Goal: Contribute content: Add original content to the website for others to see

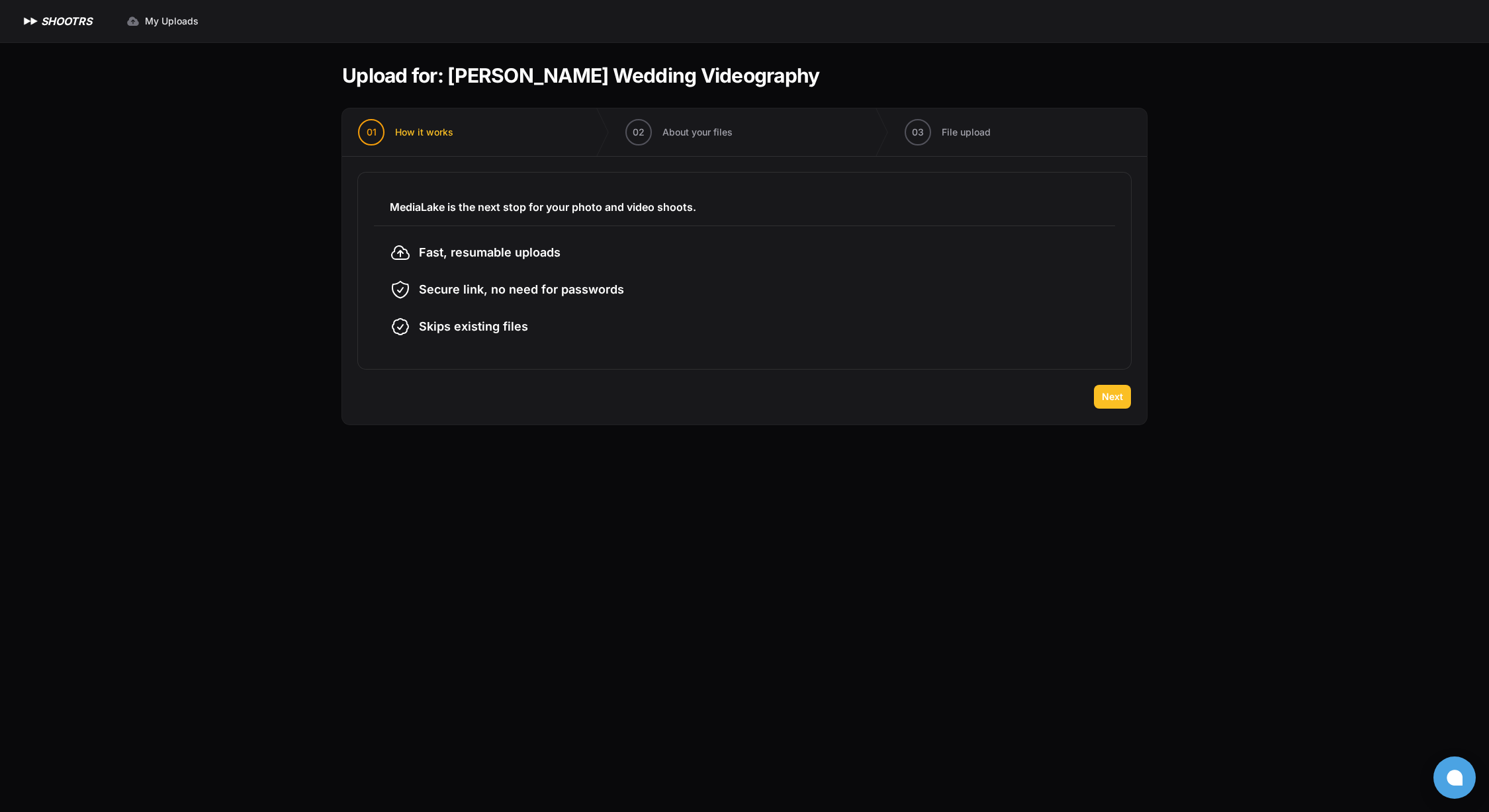
click at [1105, 396] on span "Next" at bounding box center [1113, 397] width 21 height 13
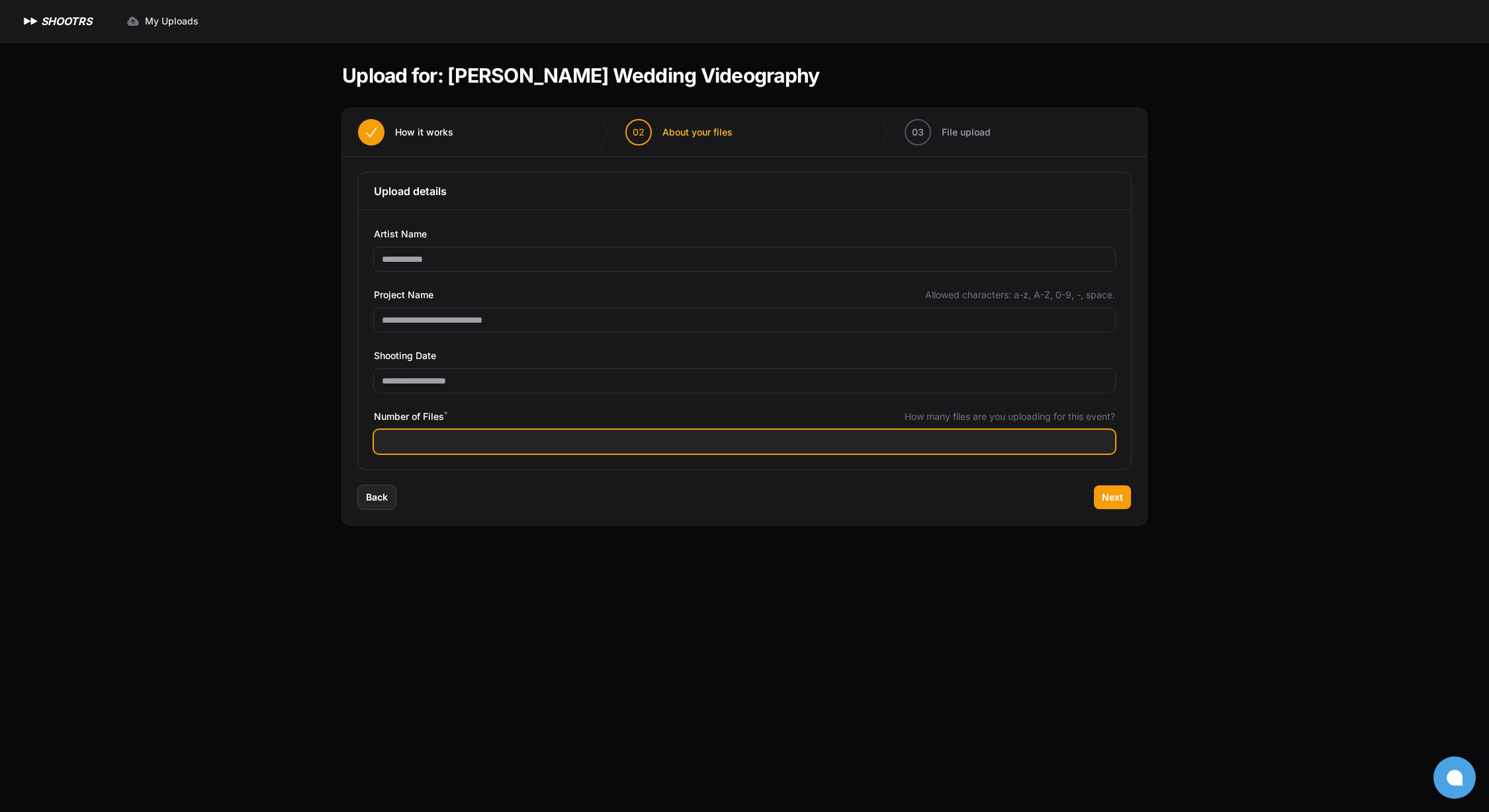
click at [491, 437] on input "Number of Files *" at bounding box center [744, 441] width 741 height 24
type input "***"
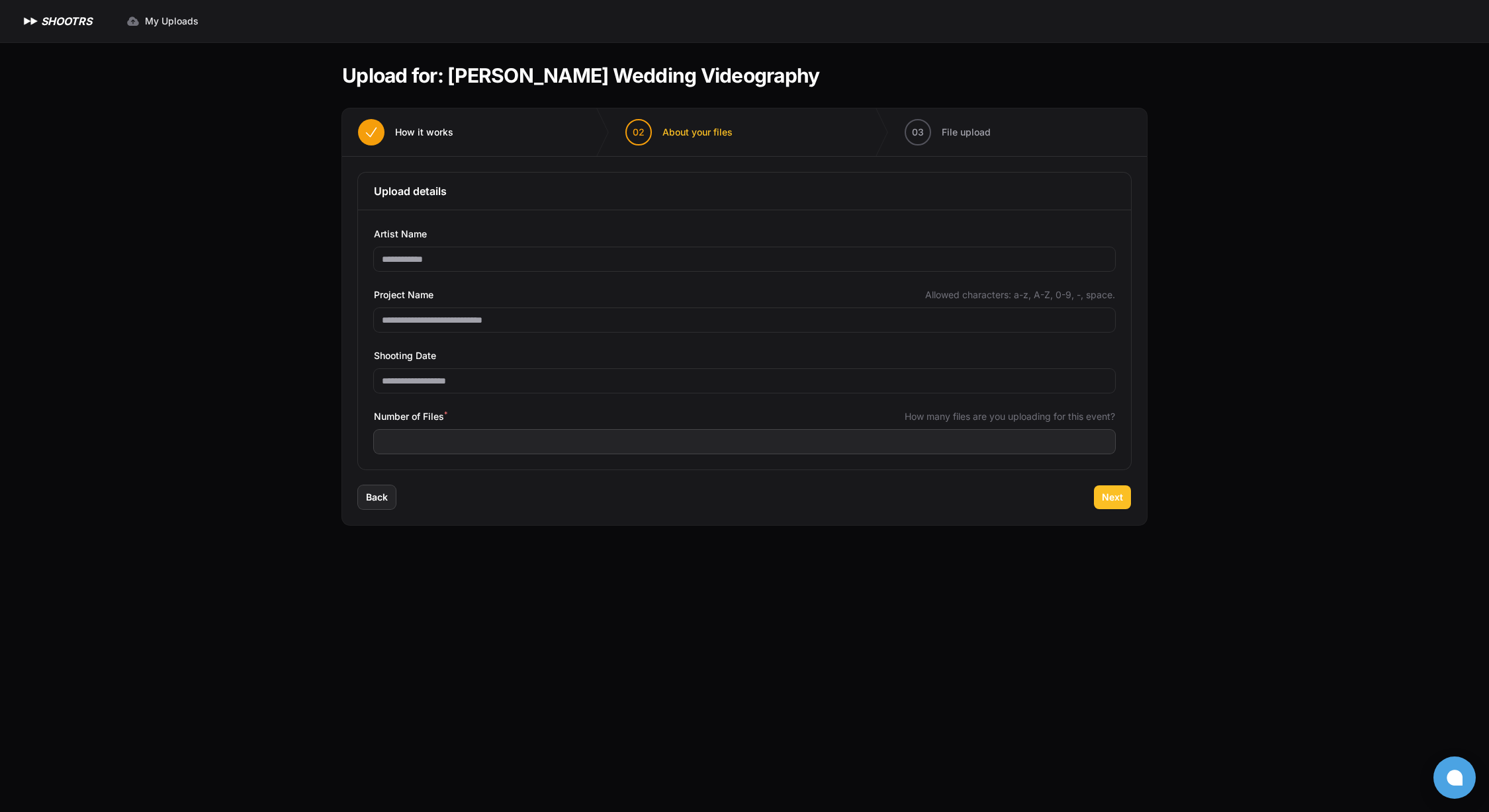
click at [1118, 502] on span "Next" at bounding box center [1113, 497] width 21 height 13
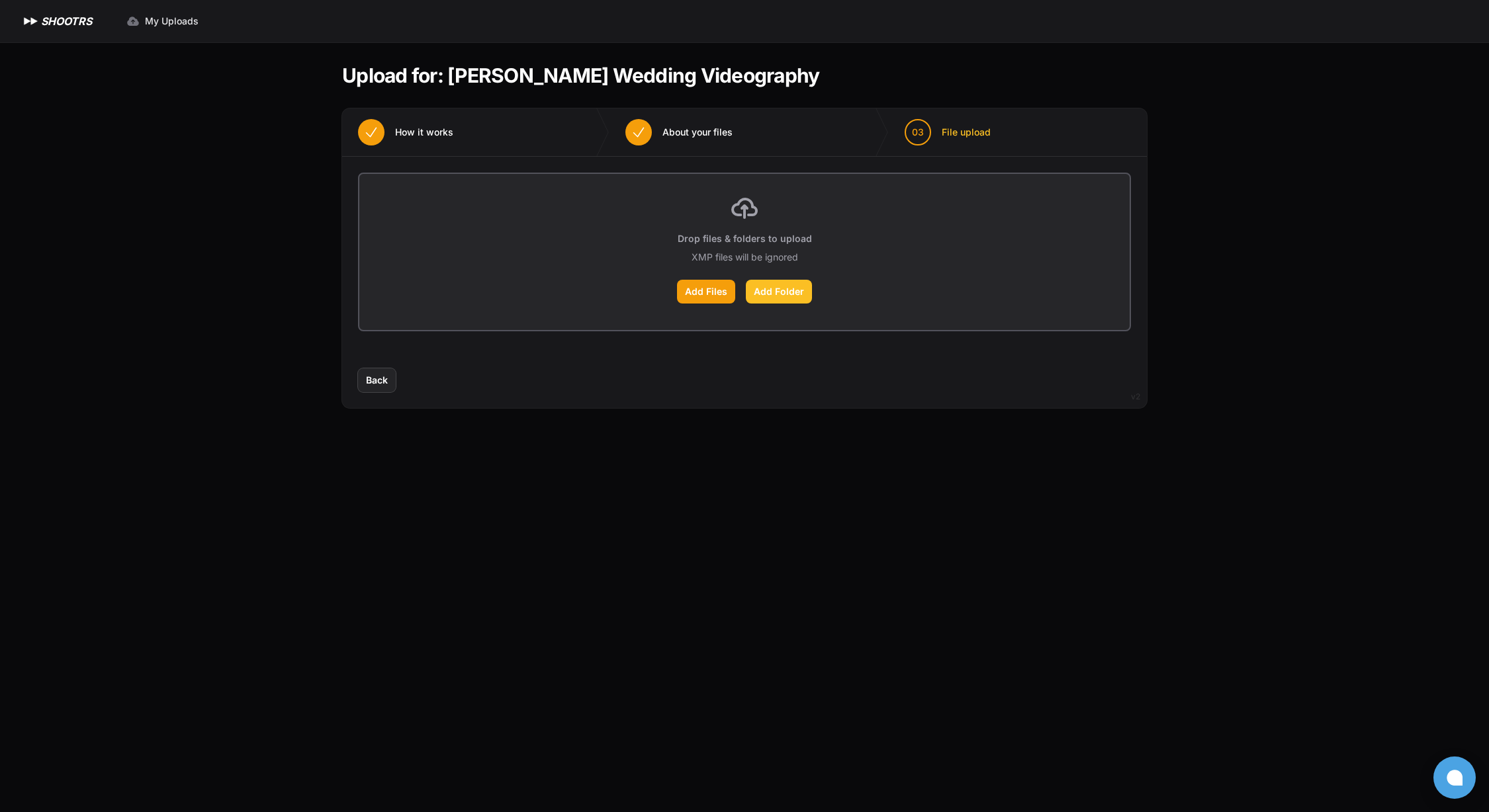
click at [788, 294] on label "Add Folder" at bounding box center [779, 291] width 66 height 24
click at [0, 0] on input "Add Folder" at bounding box center [0, 0] width 0 height 0
